Goal: Check status: Check status

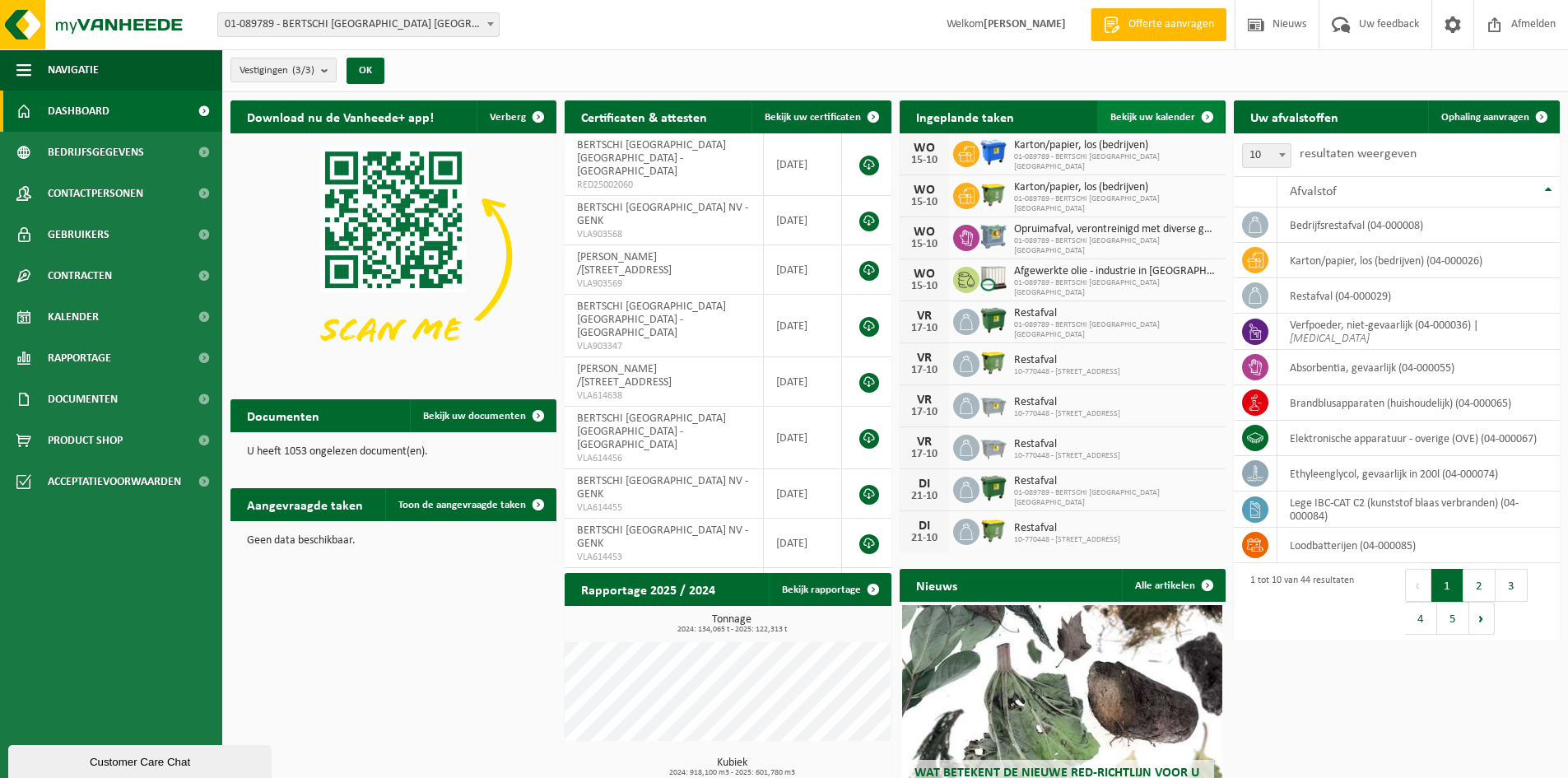
click at [1184, 123] on link "Bekijk uw kalender" at bounding box center [1160, 116] width 127 height 33
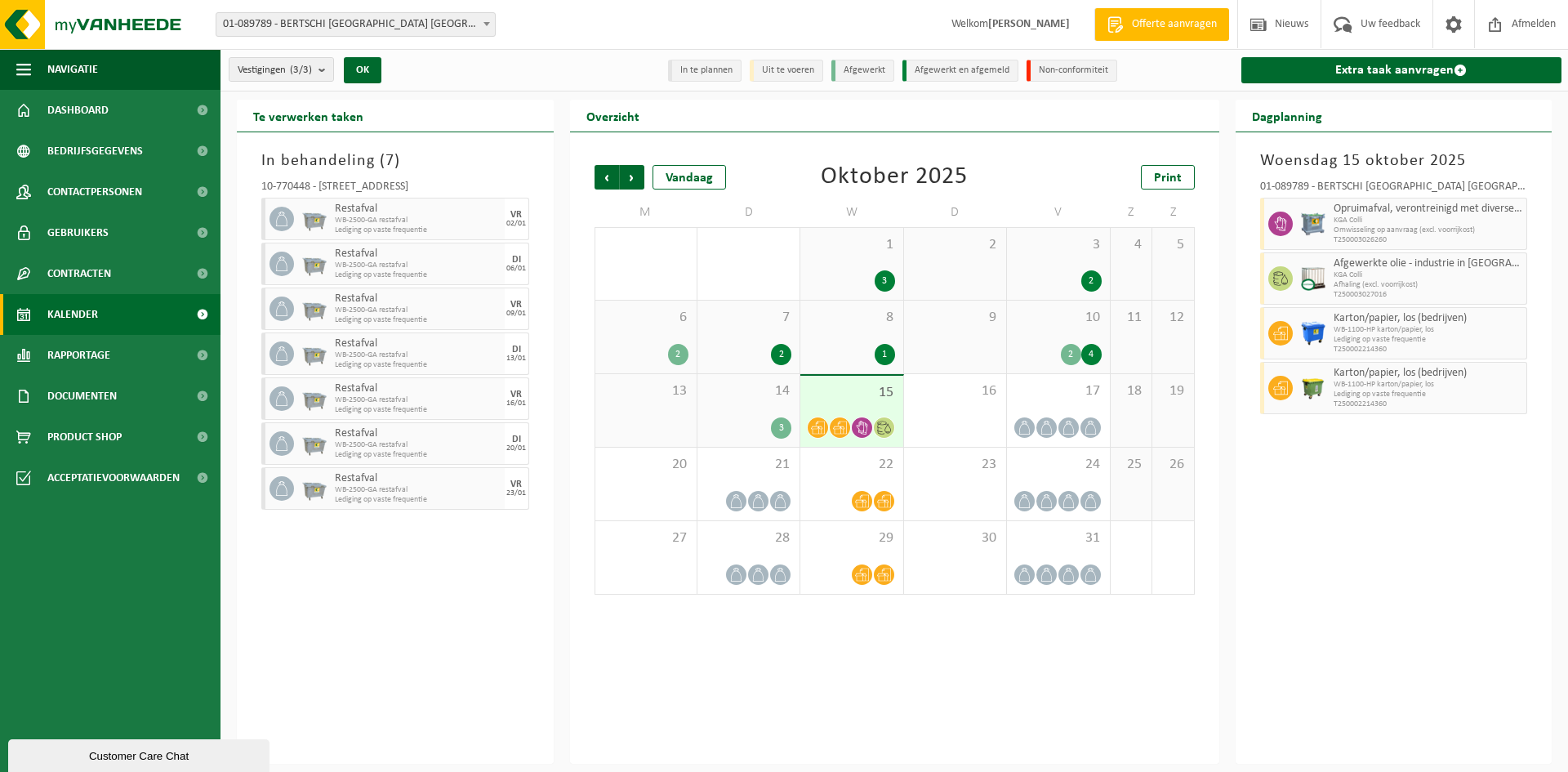
click at [785, 413] on div "14 3" at bounding box center [748, 410] width 102 height 72
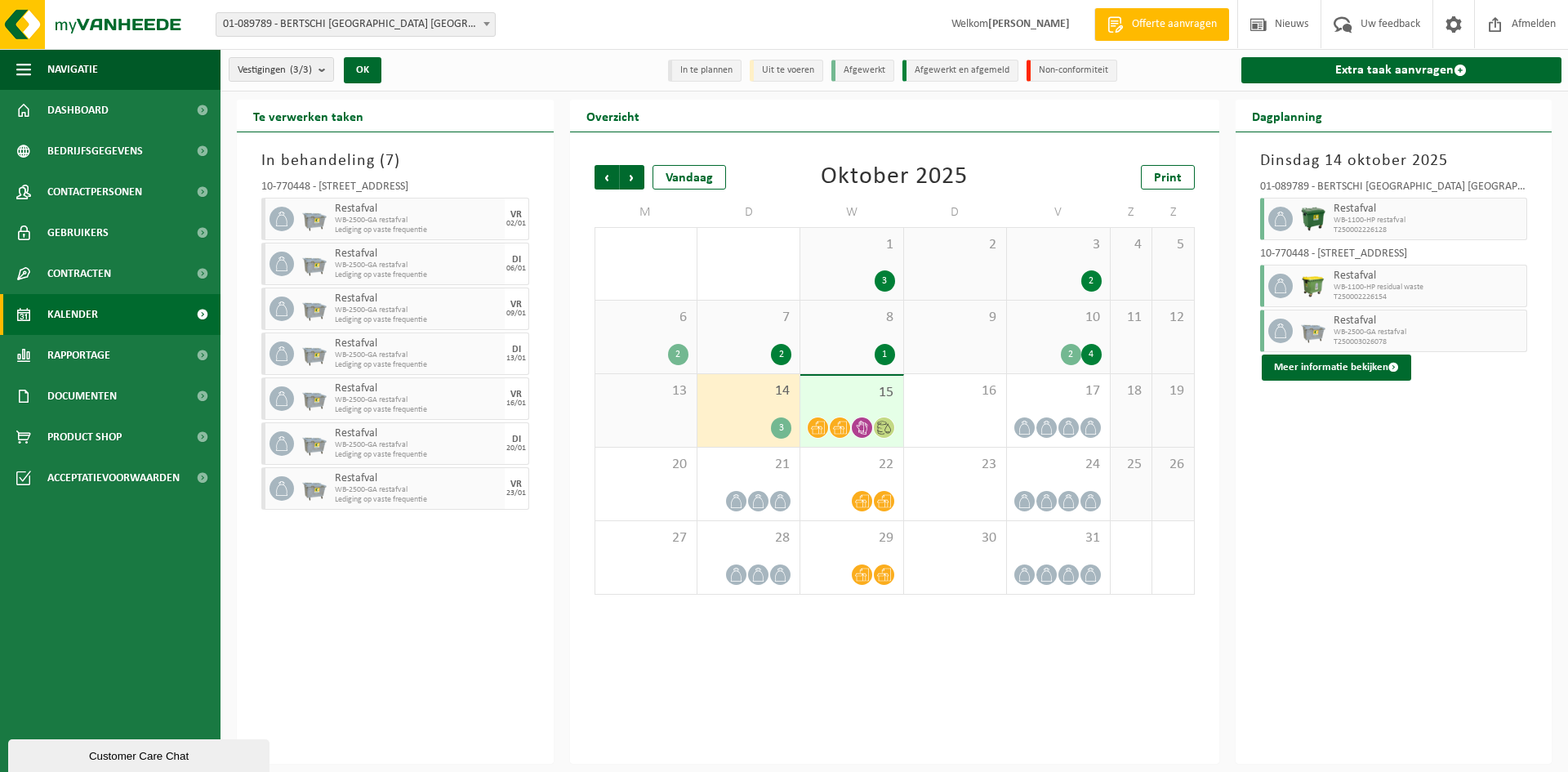
click at [842, 406] on div "15" at bounding box center [850, 412] width 102 height 71
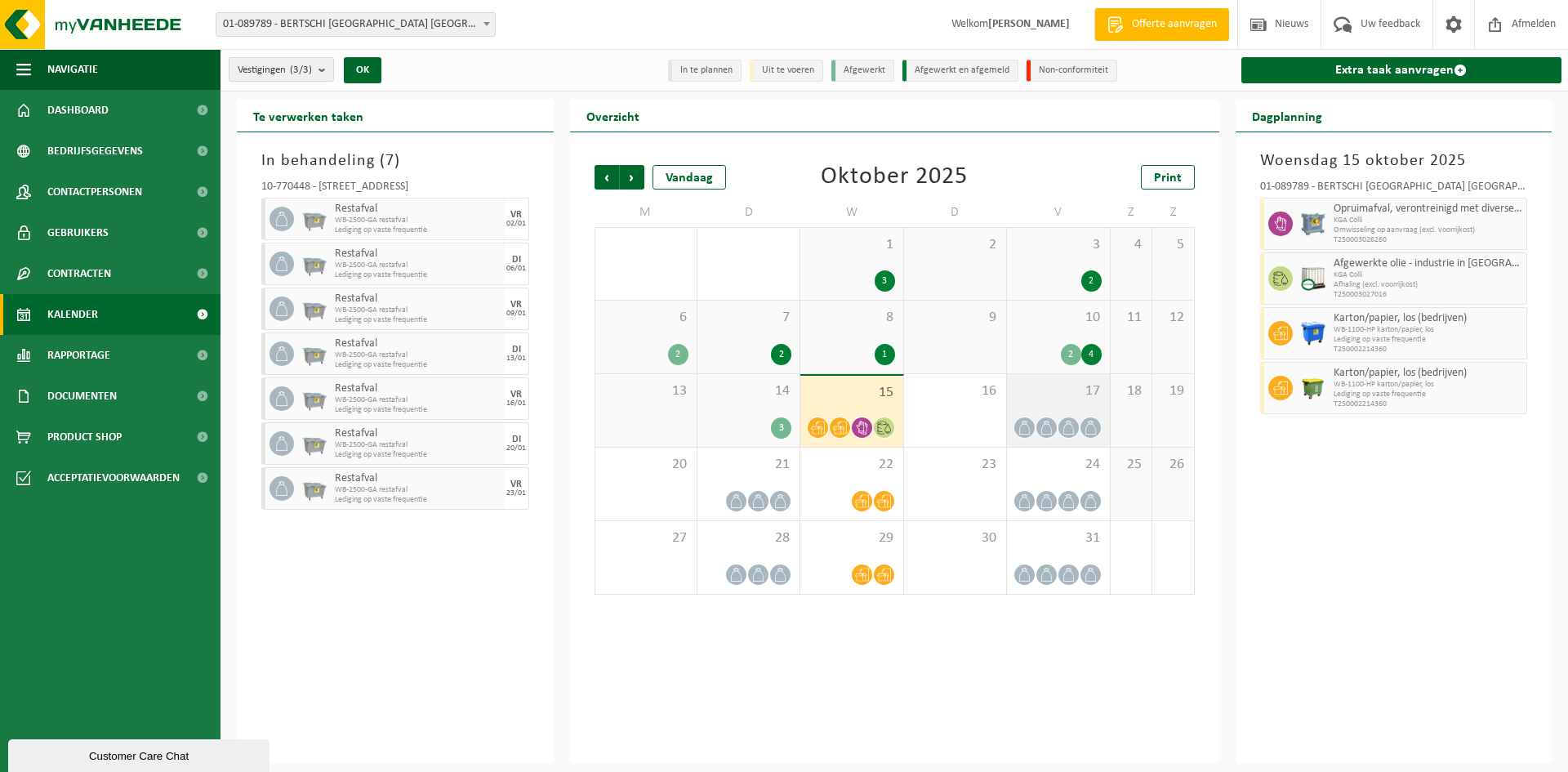
click at [1073, 403] on div "17" at bounding box center [1058, 410] width 102 height 72
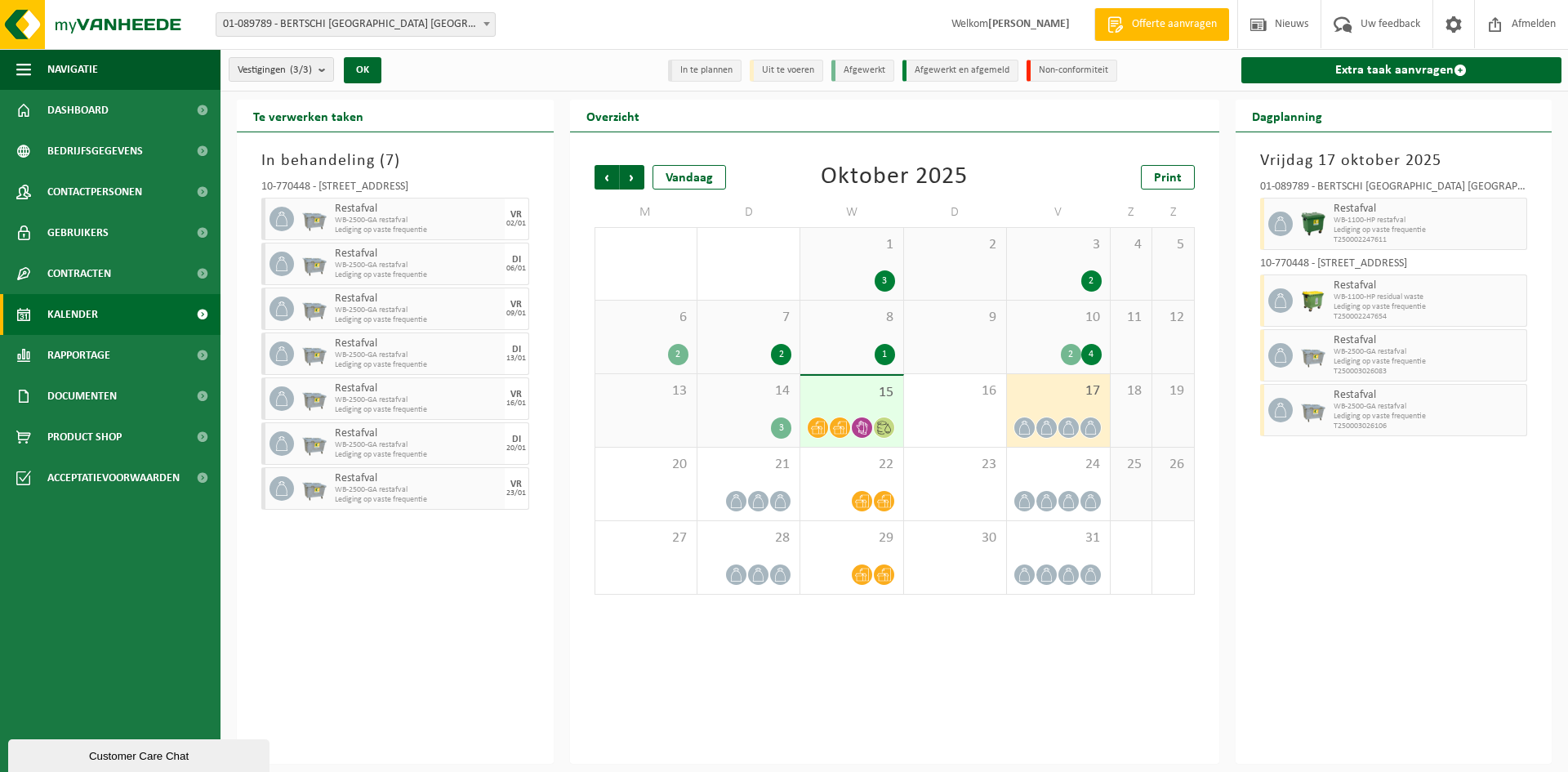
click at [866, 410] on div "15" at bounding box center [850, 412] width 102 height 71
